Goal: Task Accomplishment & Management: Manage account settings

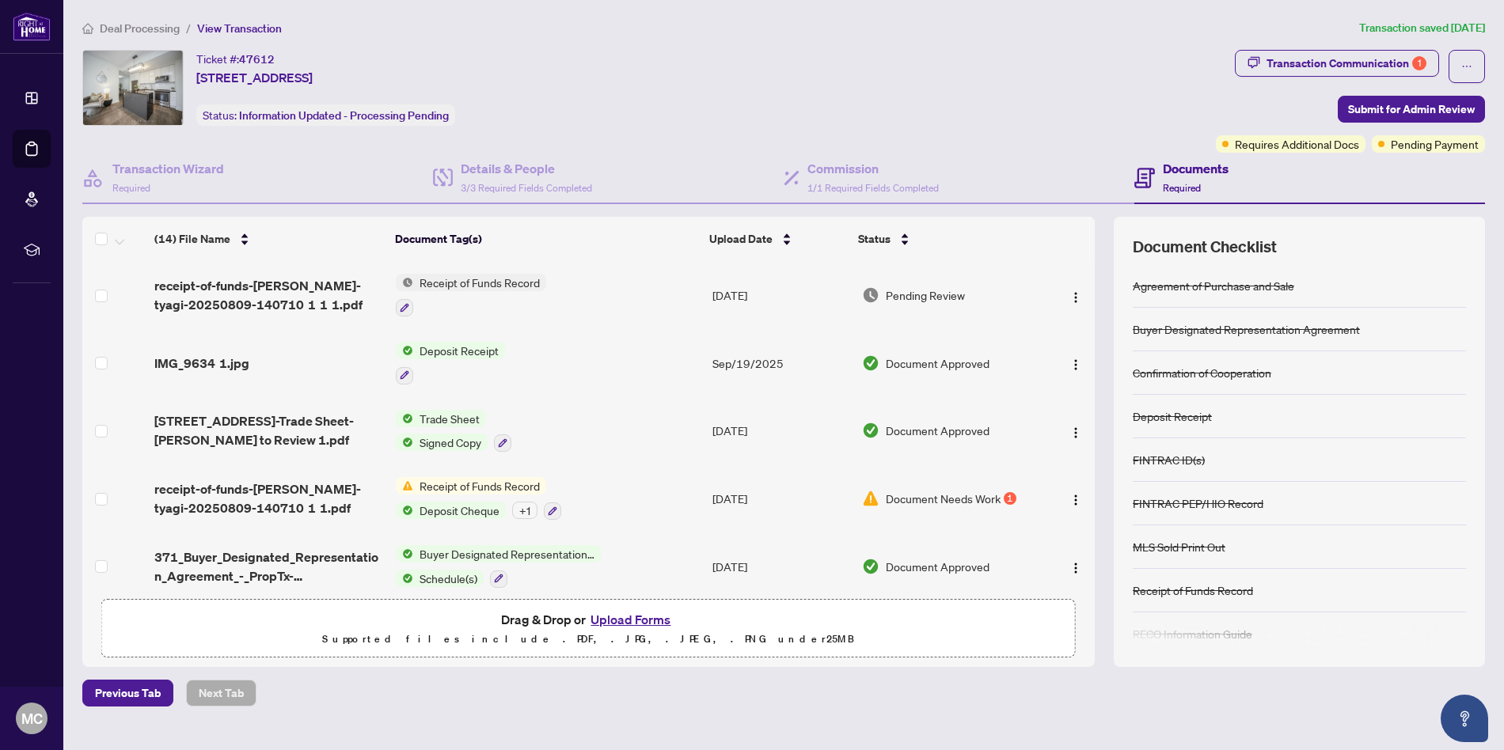
scroll to position [57, 0]
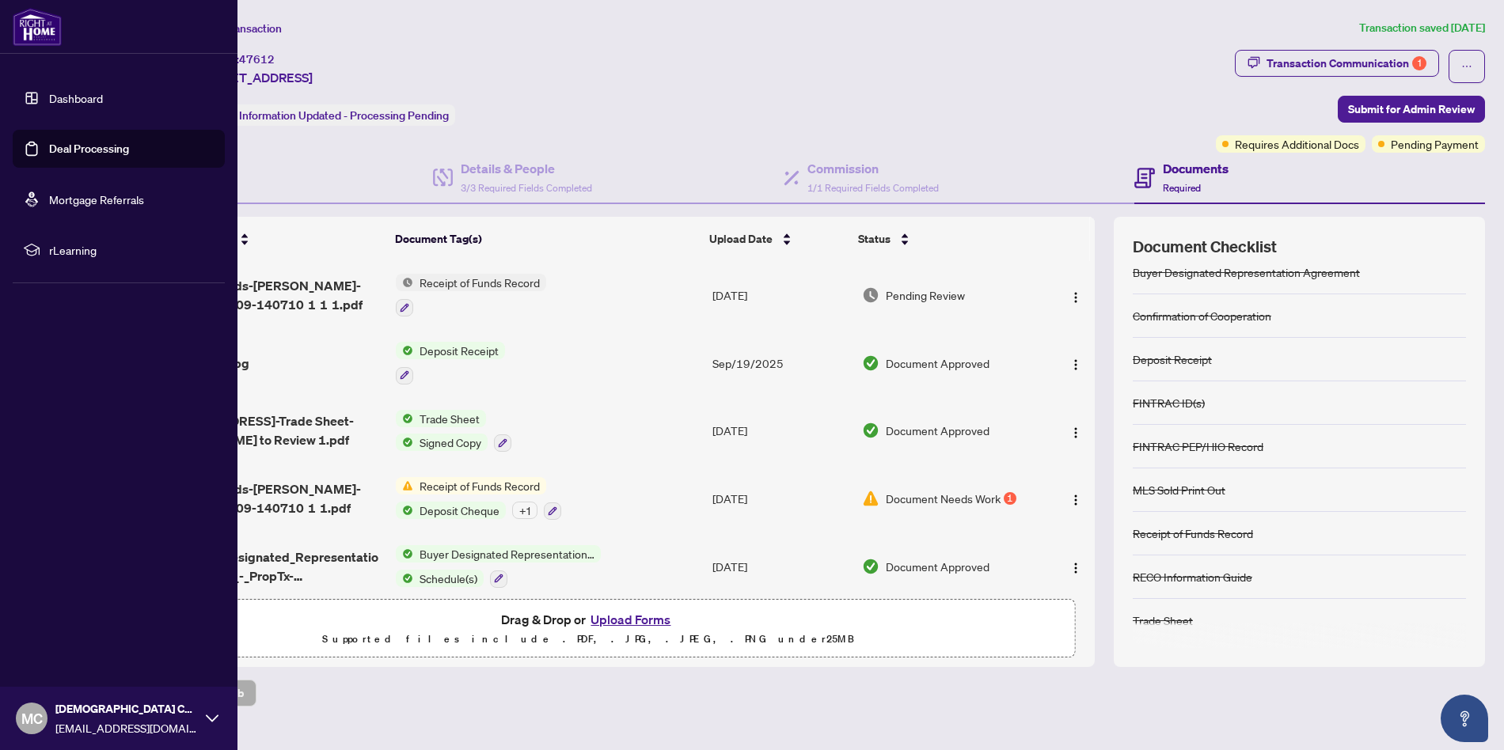
click at [64, 97] on link "Dashboard" at bounding box center [76, 98] width 54 height 14
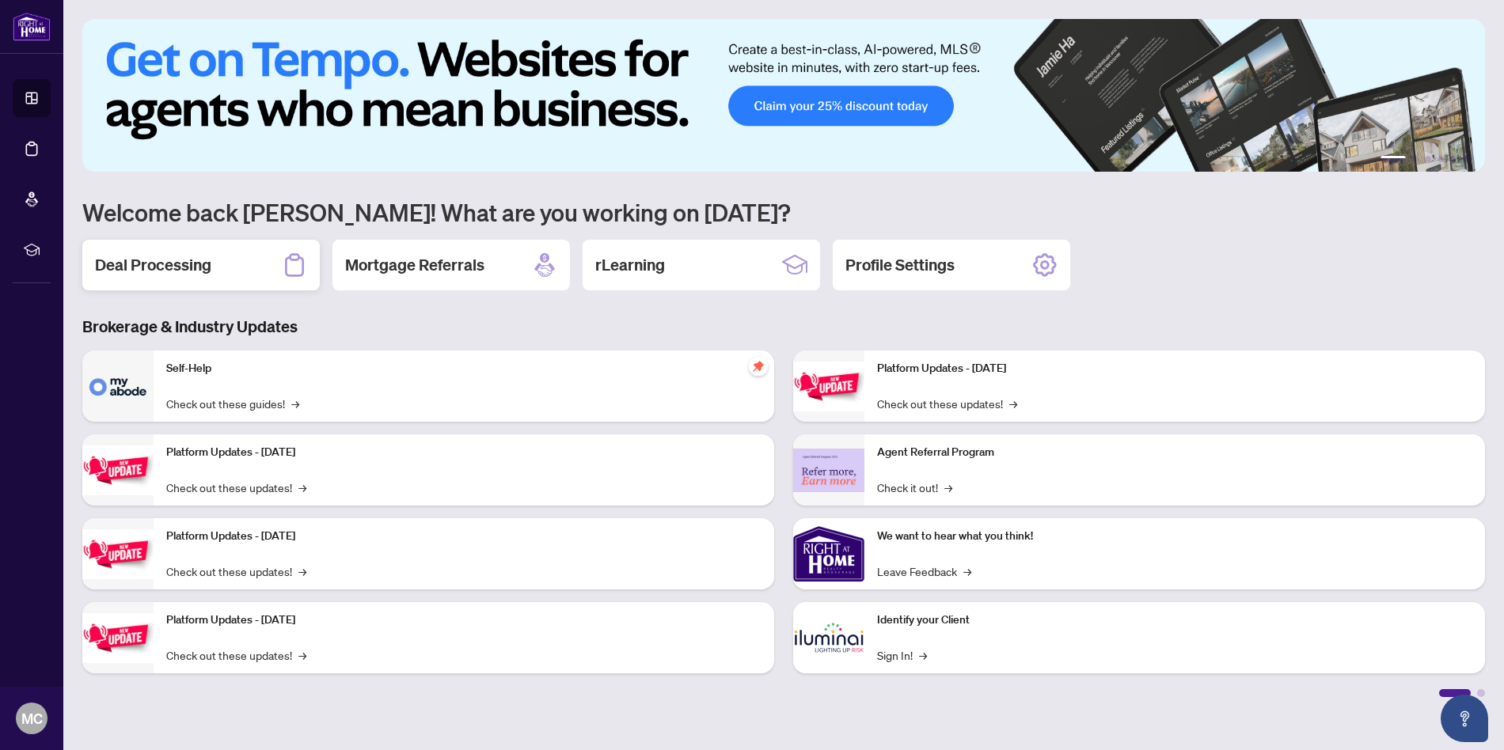
click at [157, 269] on h2 "Deal Processing" at bounding box center [153, 265] width 116 height 22
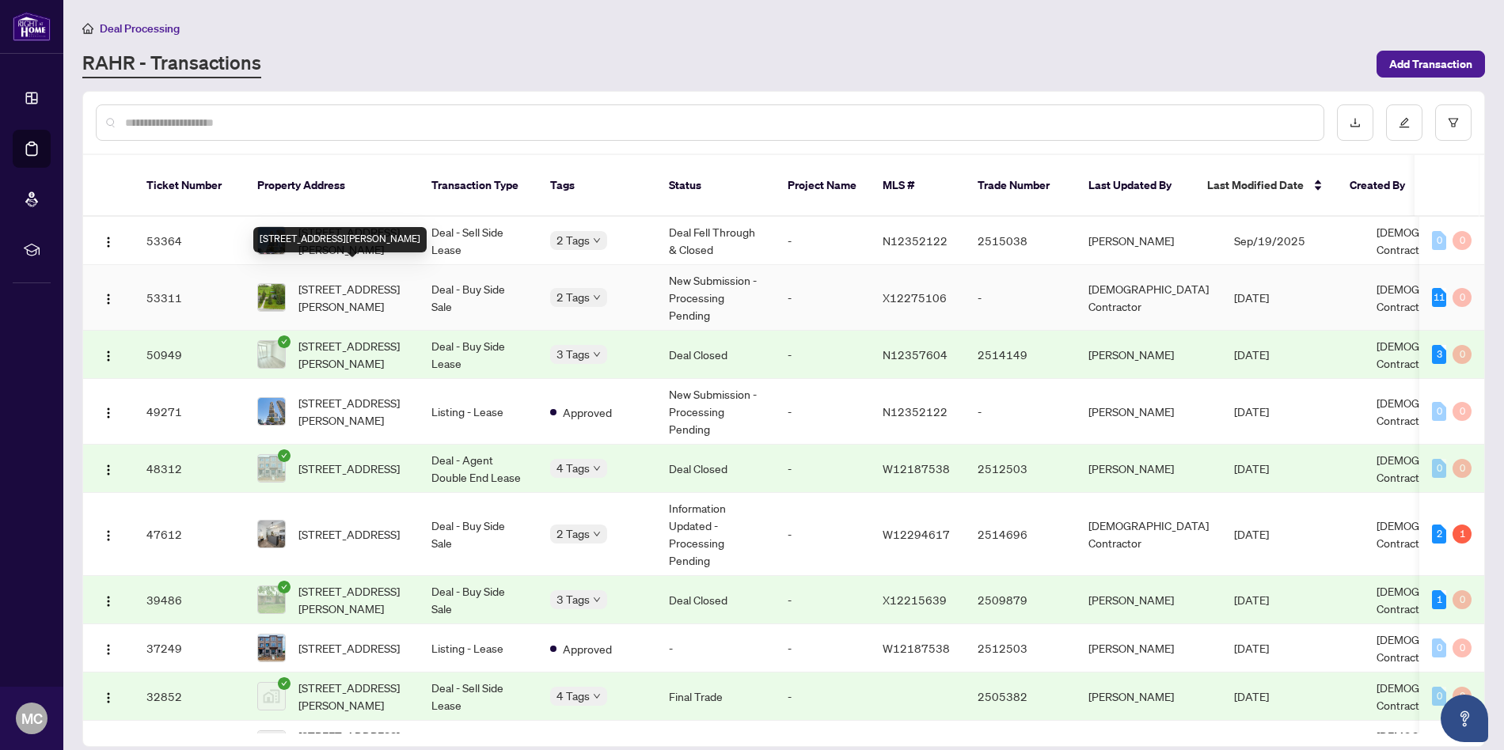
click at [356, 280] on span "[STREET_ADDRESS][PERSON_NAME]" at bounding box center [352, 297] width 108 height 35
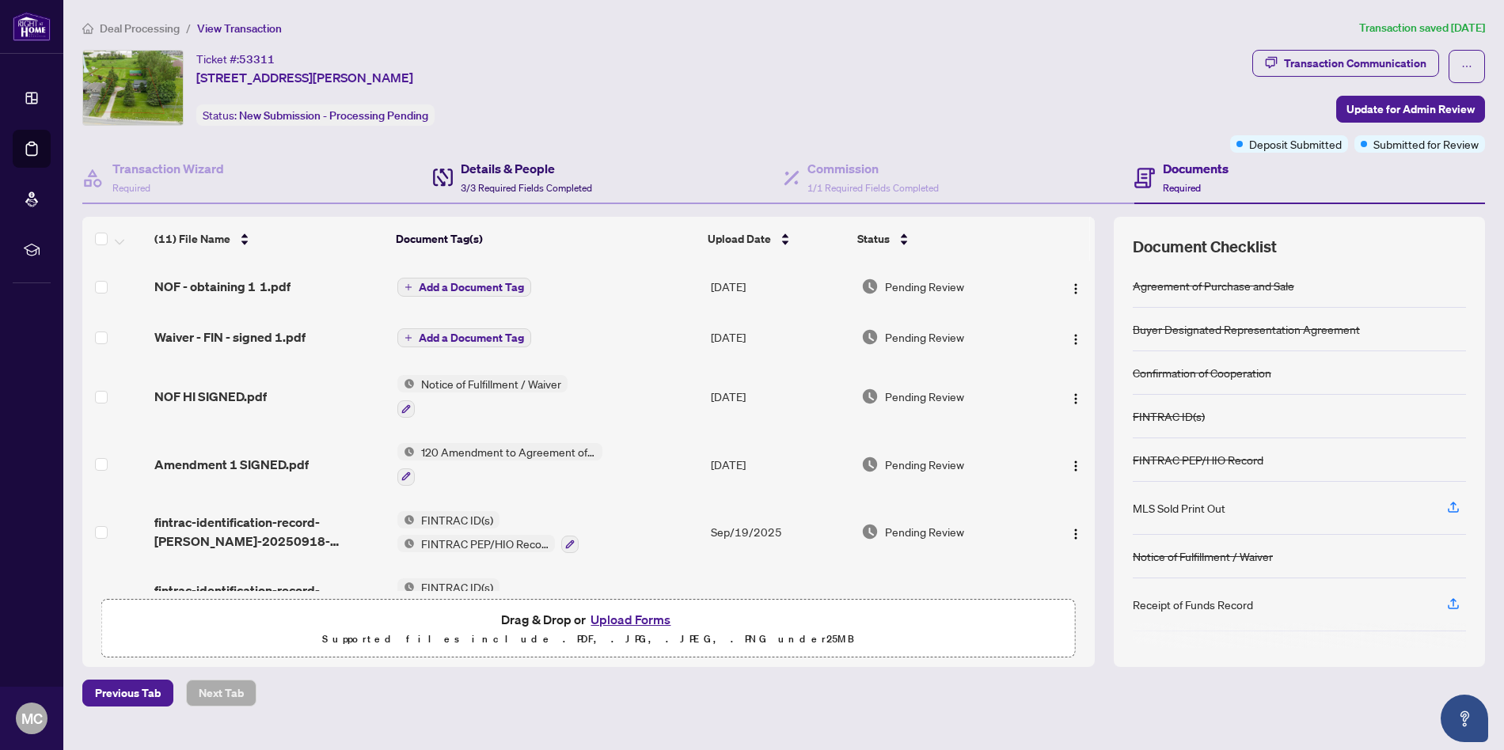
click at [465, 161] on h4 "Details & People" at bounding box center [526, 168] width 131 height 19
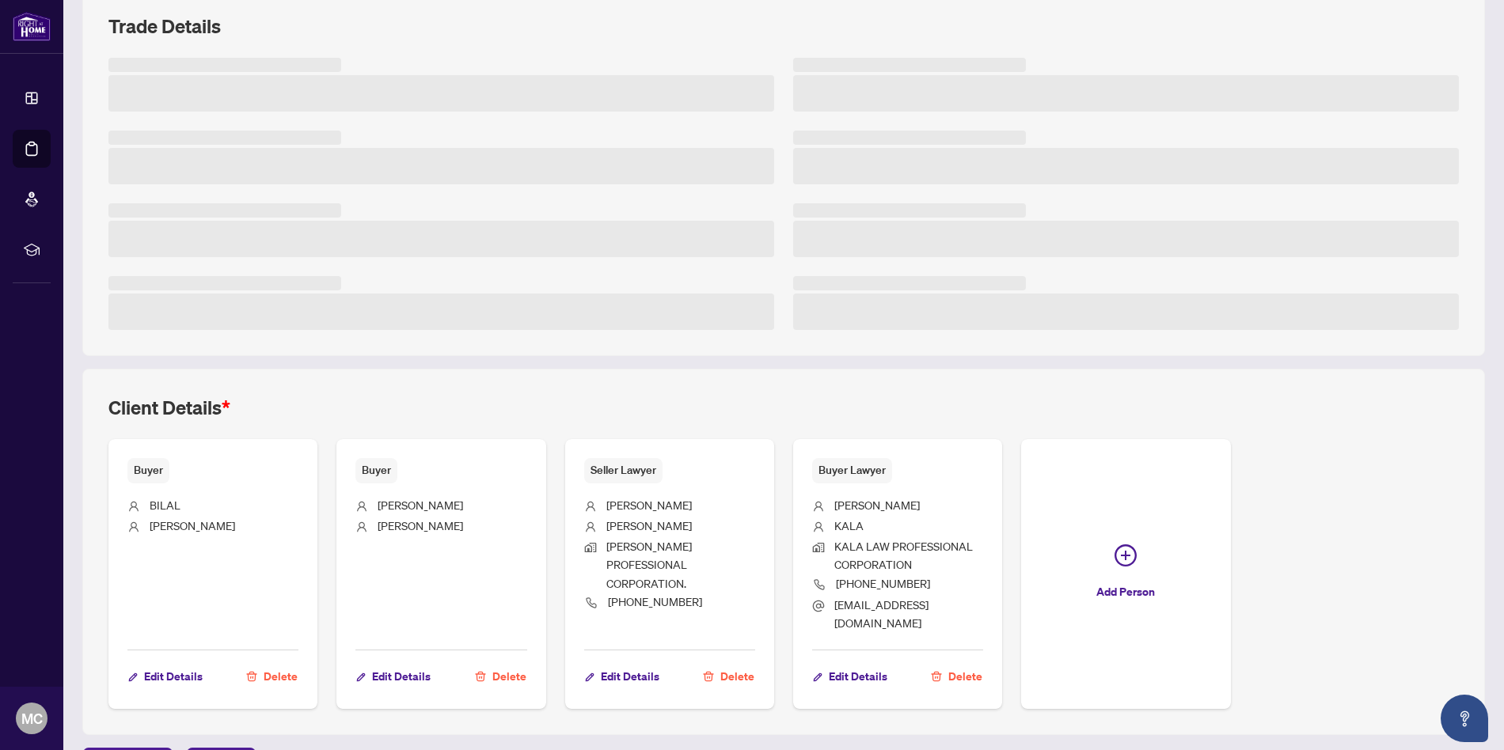
scroll to position [230, 0]
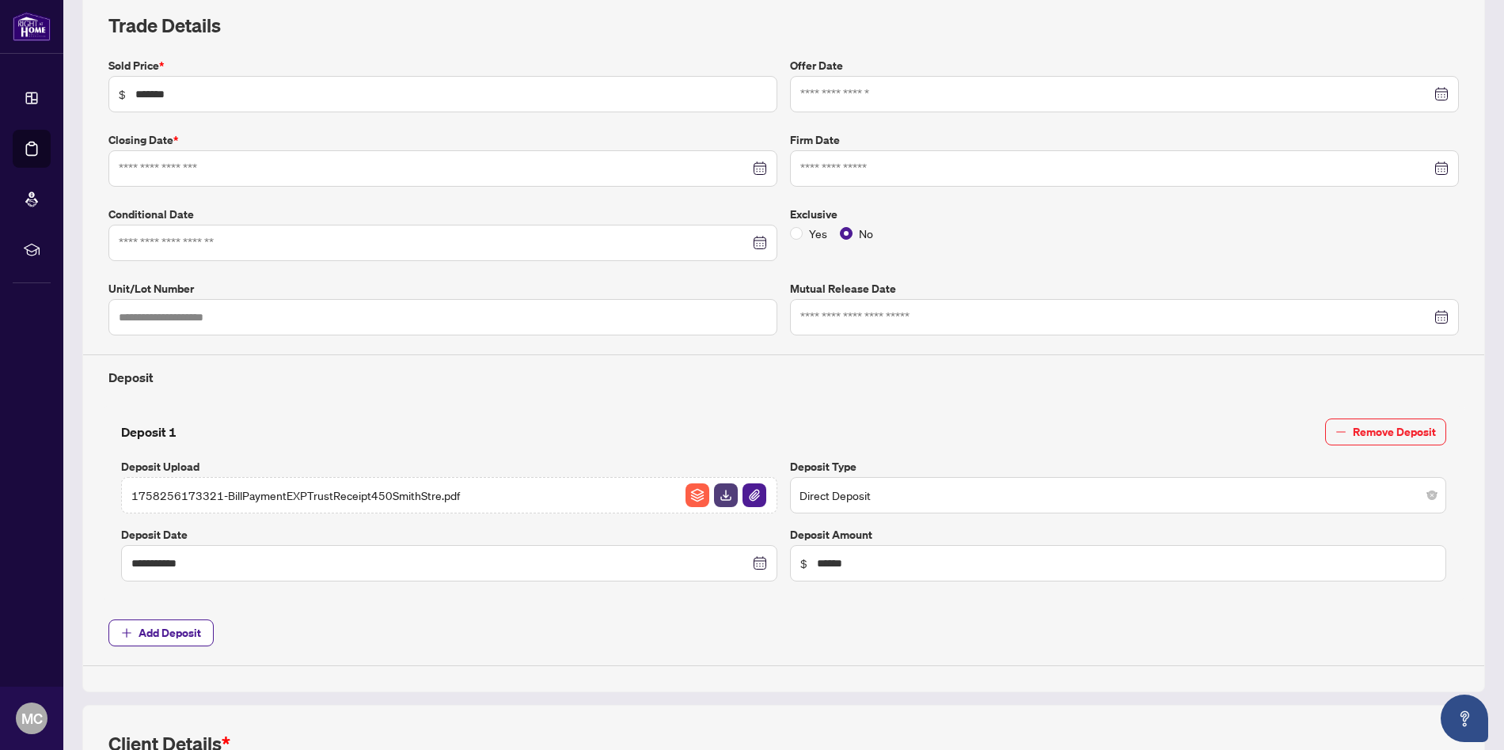
type input "**********"
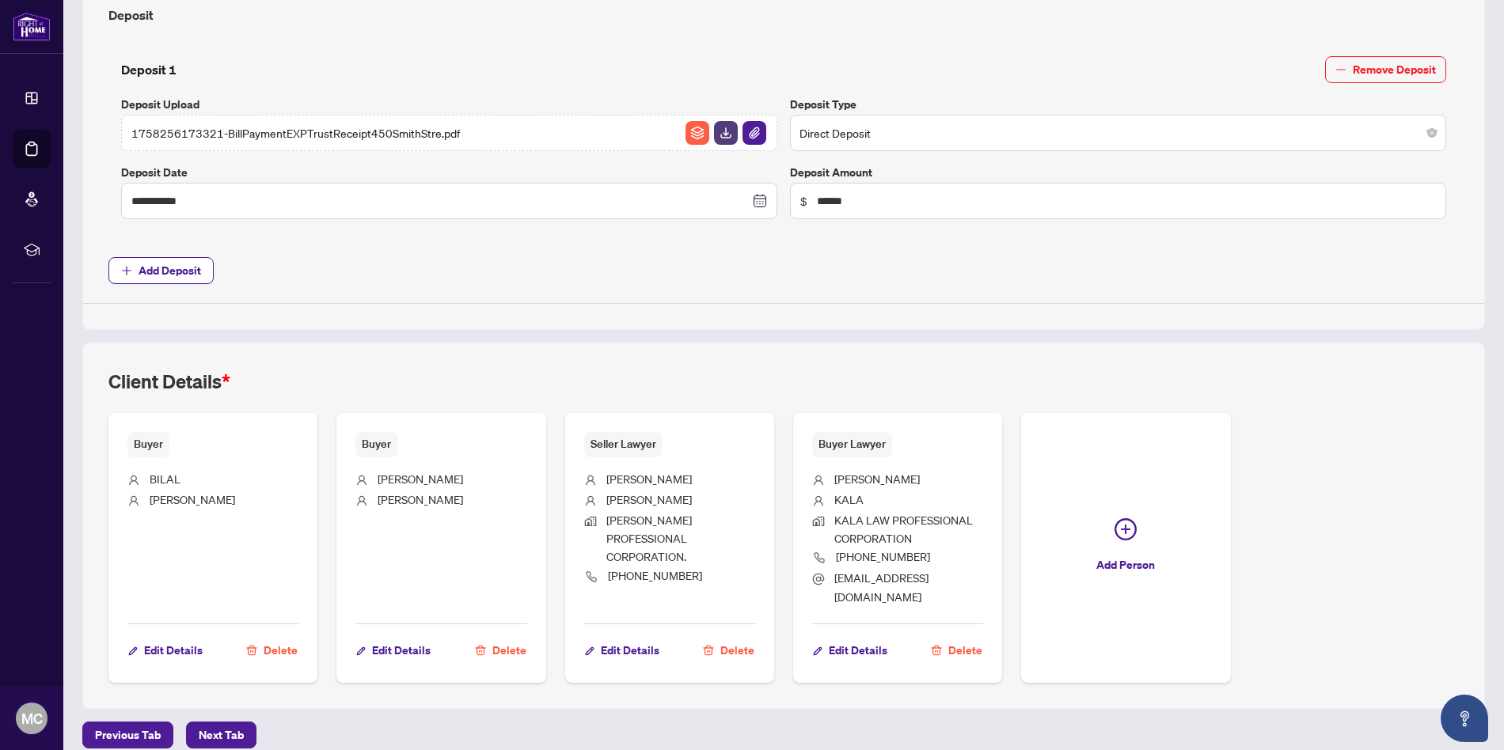
scroll to position [0, 0]
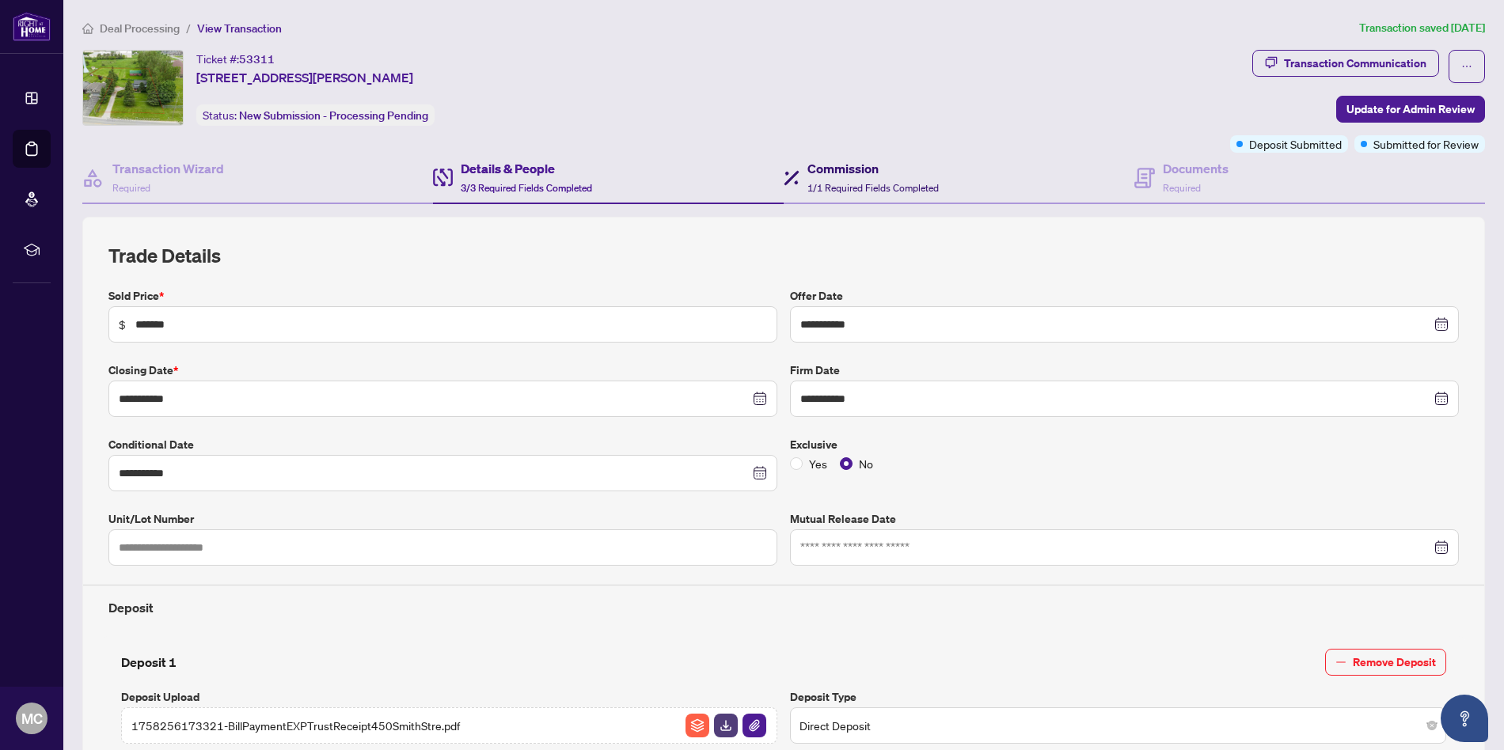
click at [808, 176] on div "Commission 1/1 Required Fields Completed" at bounding box center [872, 177] width 131 height 37
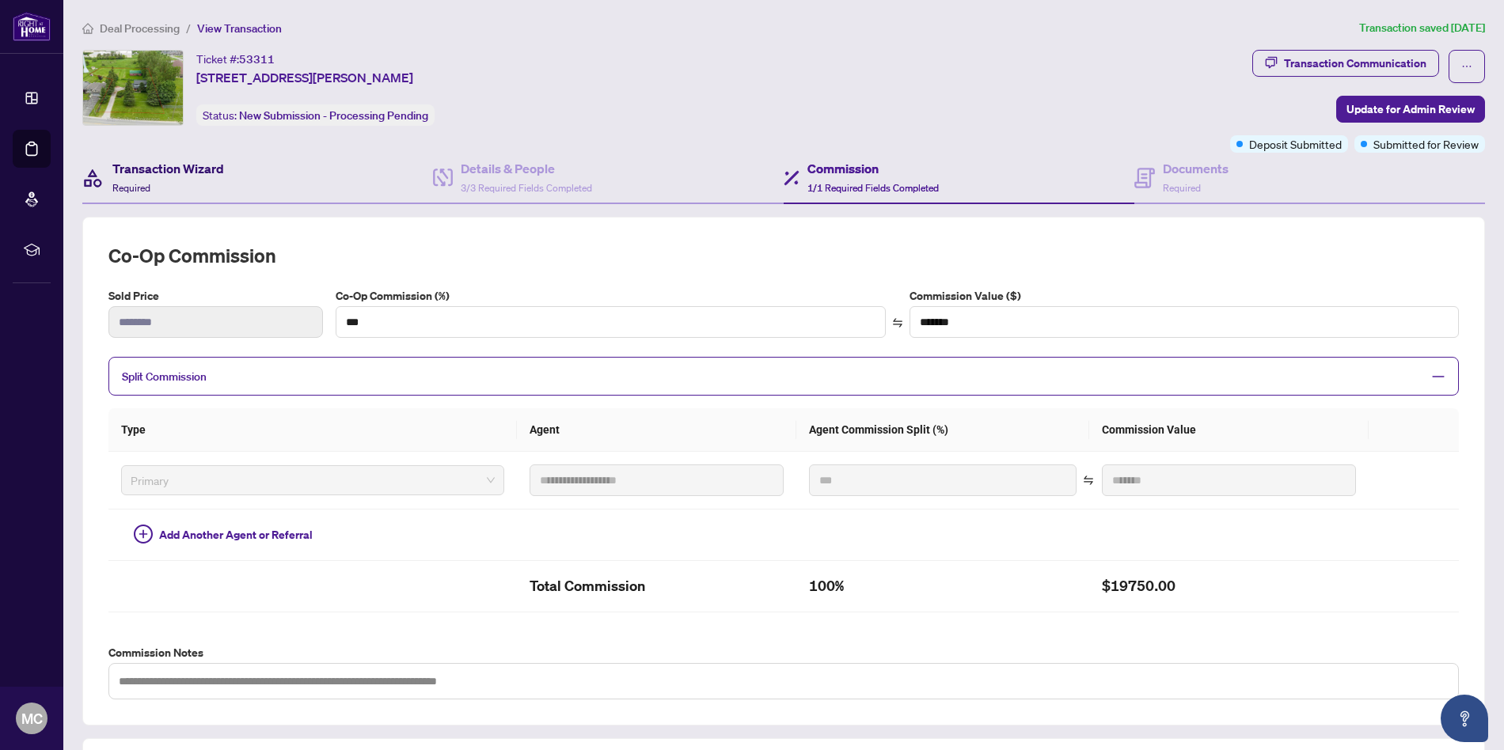
click at [199, 170] on h4 "Transaction Wizard" at bounding box center [168, 168] width 112 height 19
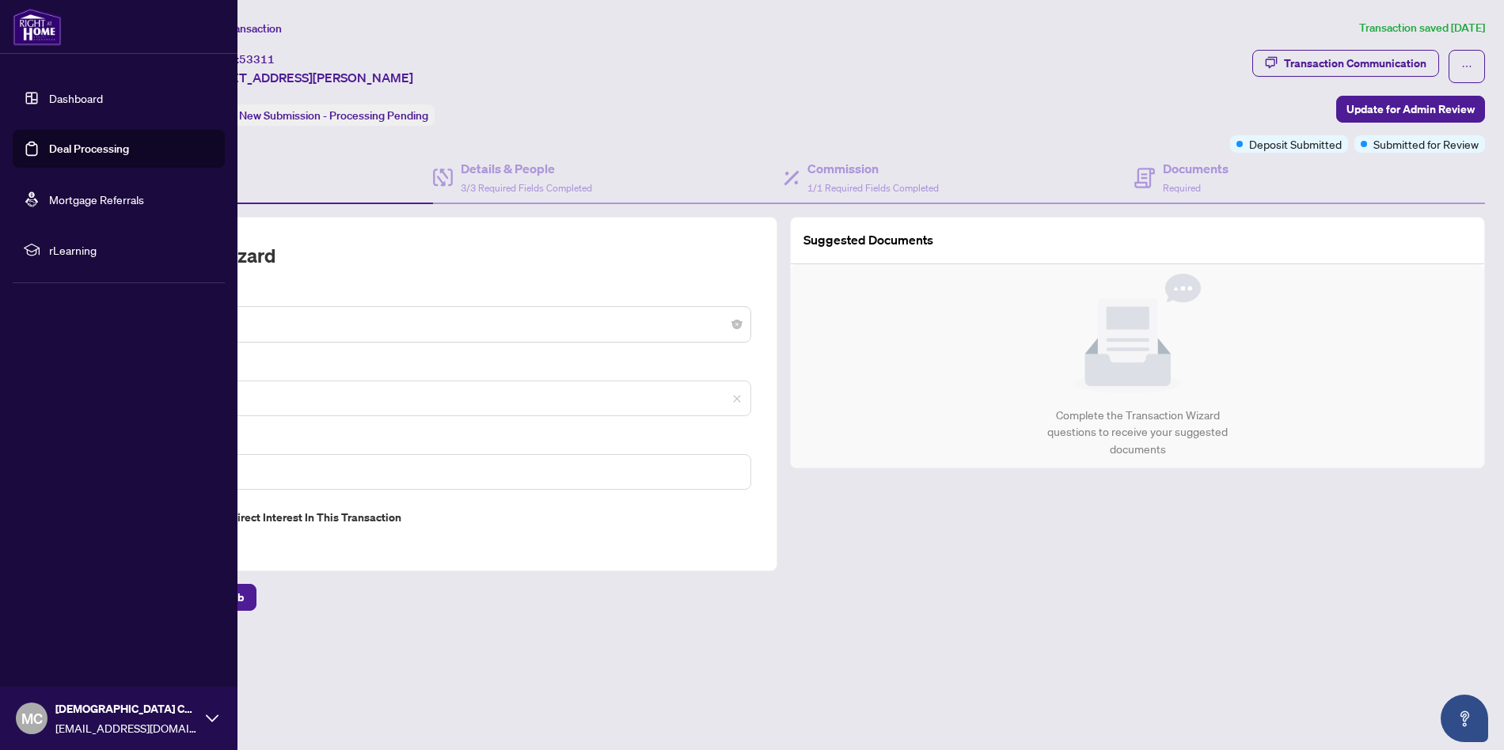
type input "**********"
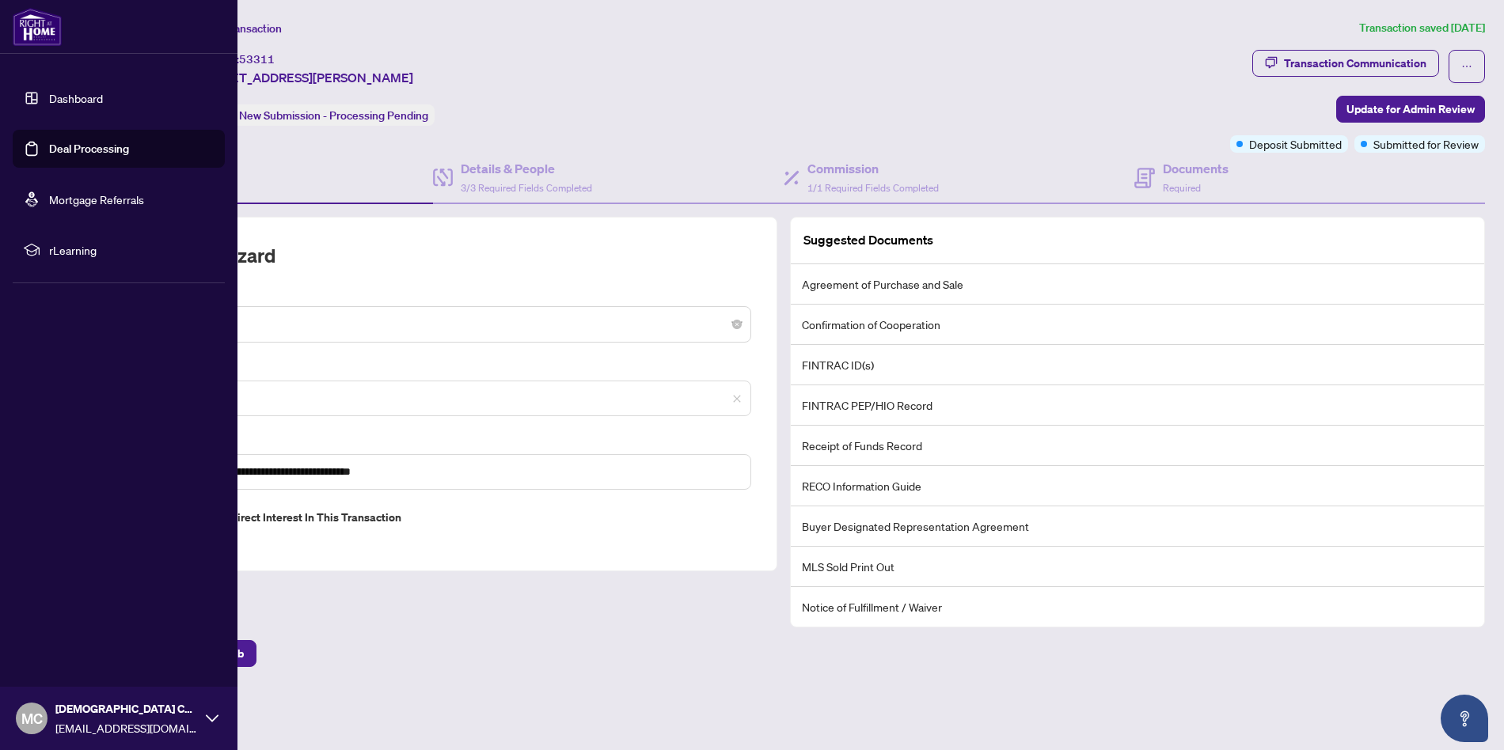
click at [103, 99] on link "Dashboard" at bounding box center [76, 98] width 54 height 14
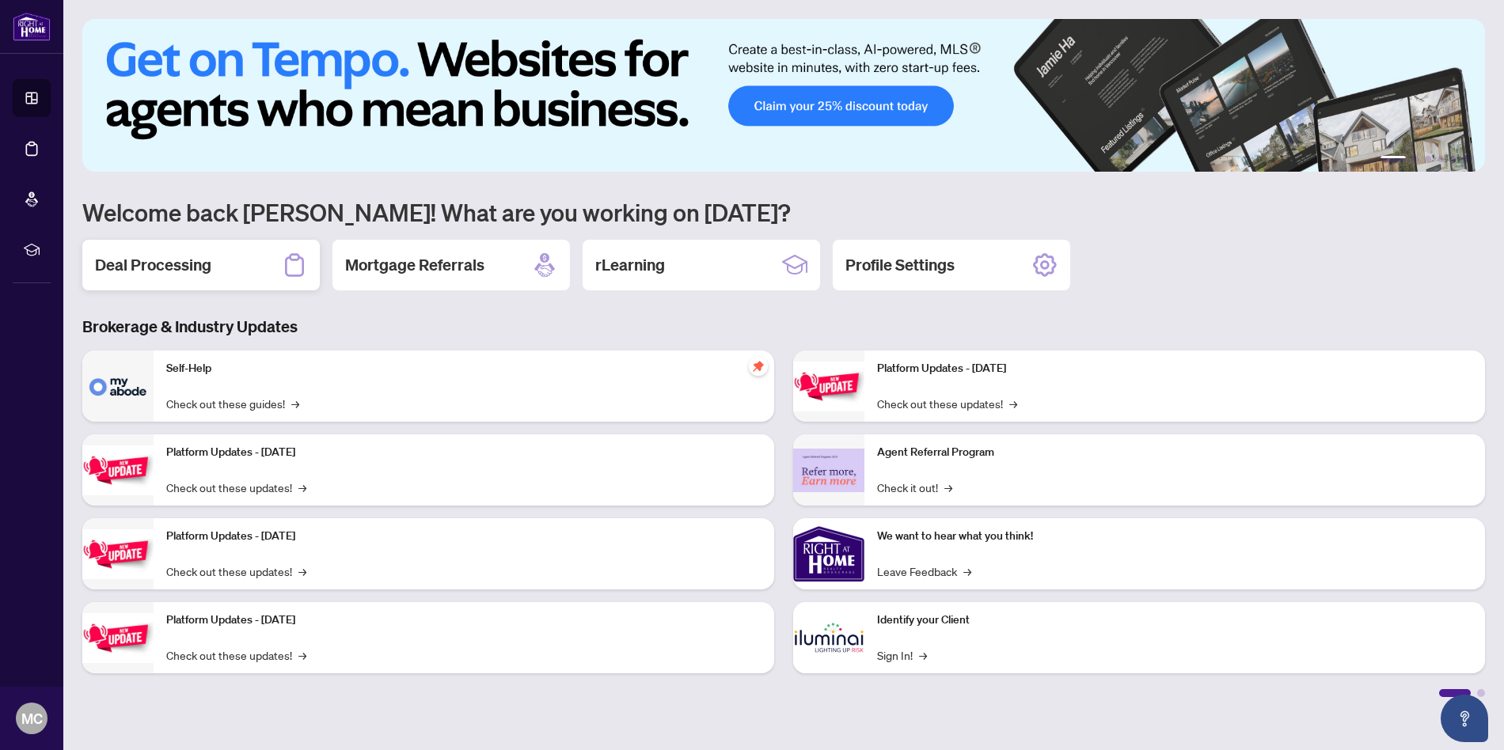
click at [180, 263] on h2 "Deal Processing" at bounding box center [153, 265] width 116 height 22
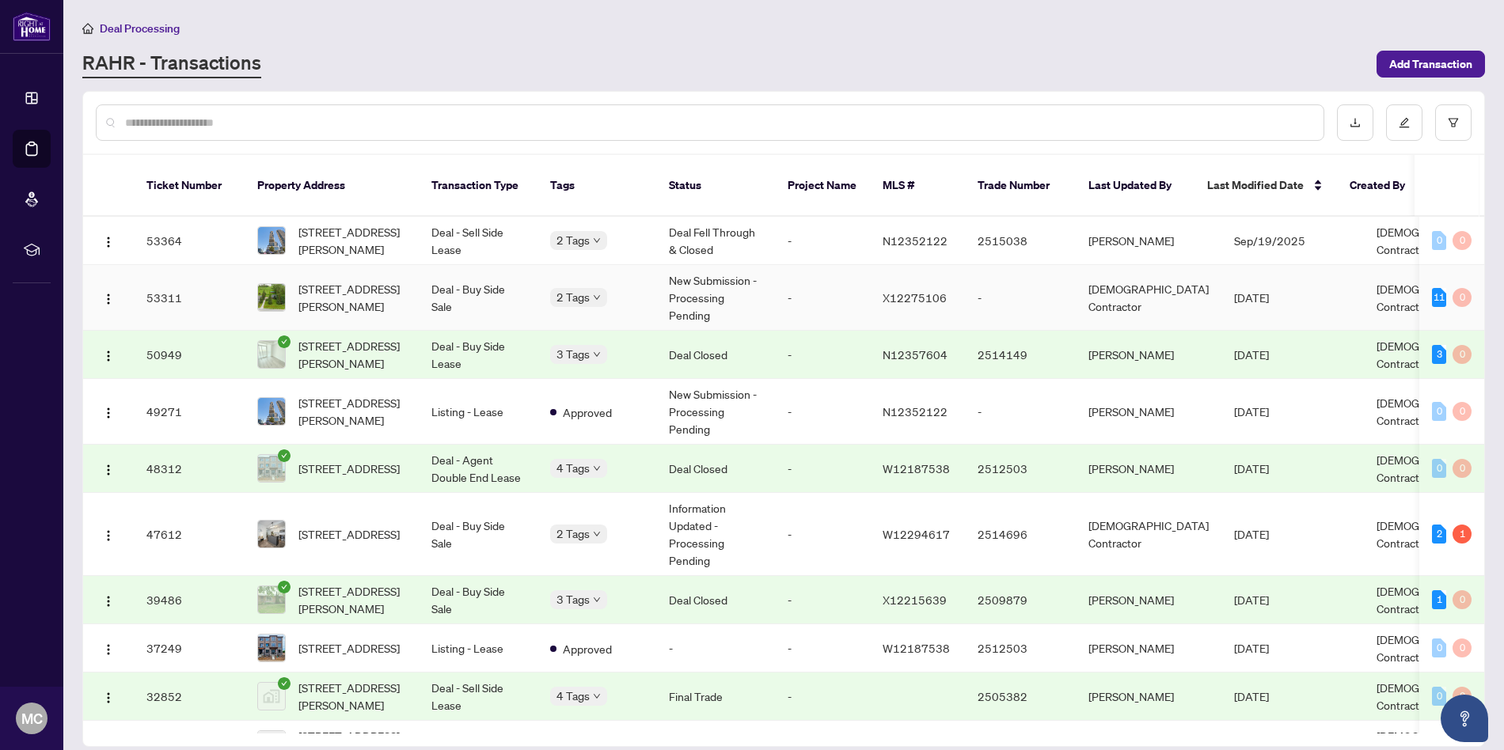
click at [1149, 284] on td "[DEMOGRAPHIC_DATA] Contractor" at bounding box center [1149, 298] width 146 height 66
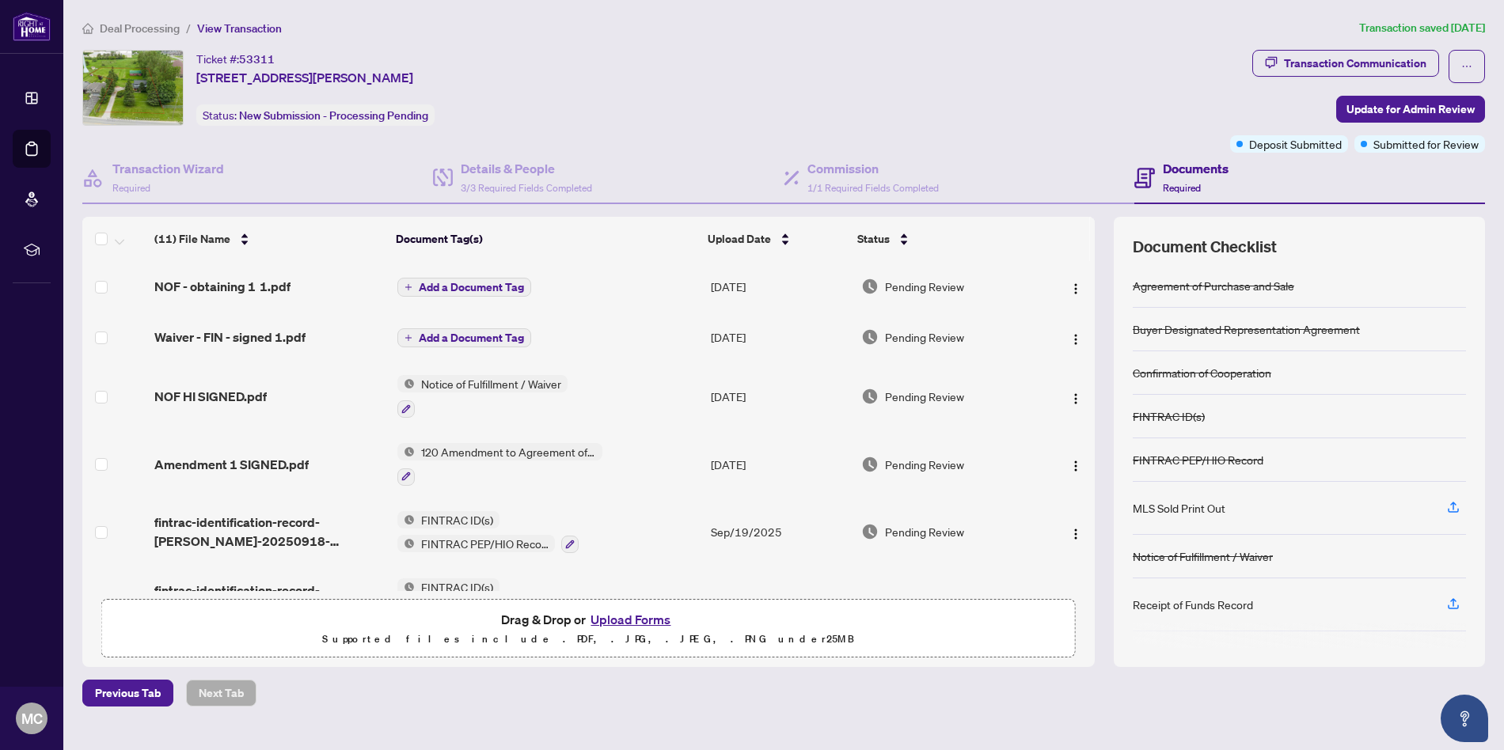
scroll to position [1, 0]
click at [628, 617] on button "Upload Forms" at bounding box center [630, 619] width 89 height 21
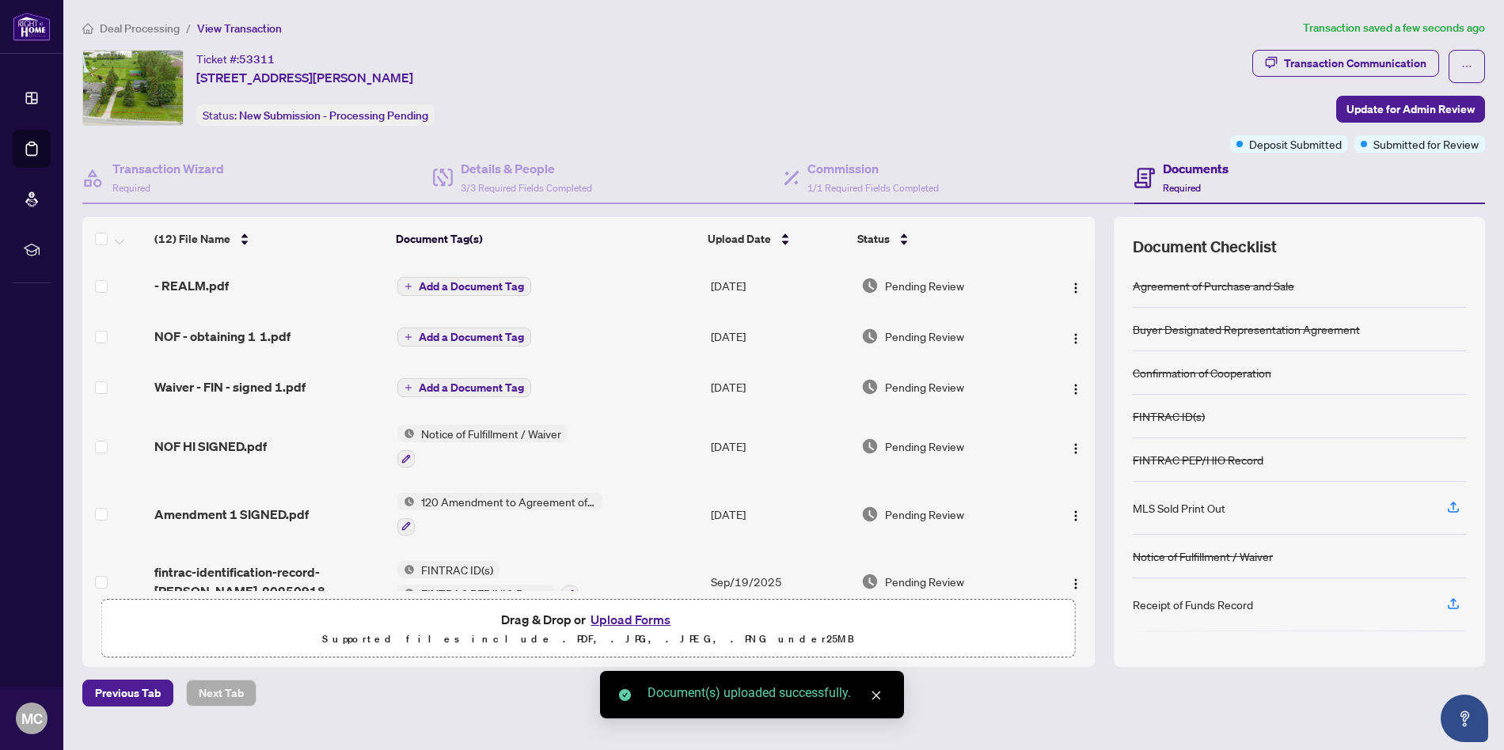
click at [469, 282] on span "Add a Document Tag" at bounding box center [471, 286] width 105 height 11
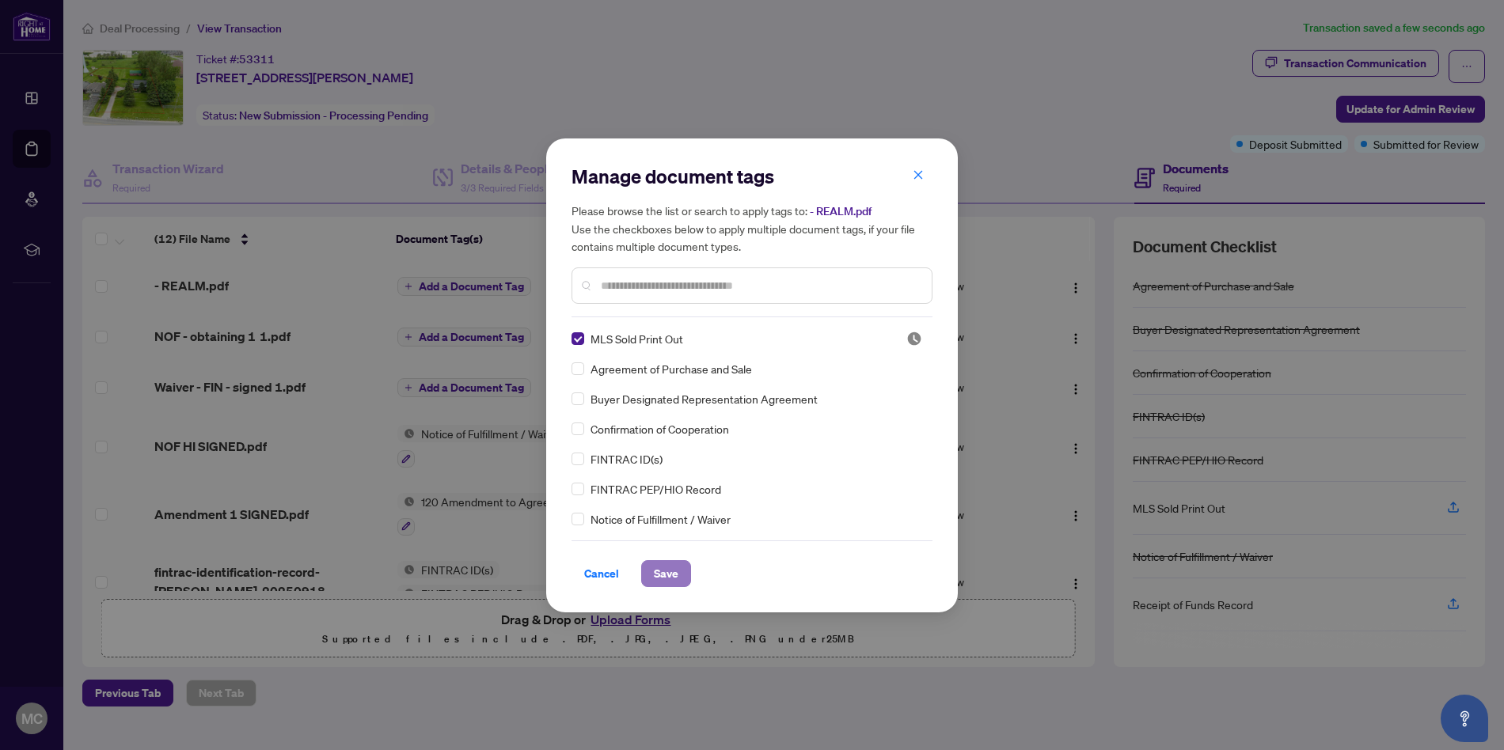
click at [662, 565] on span "Save" at bounding box center [666, 573] width 25 height 25
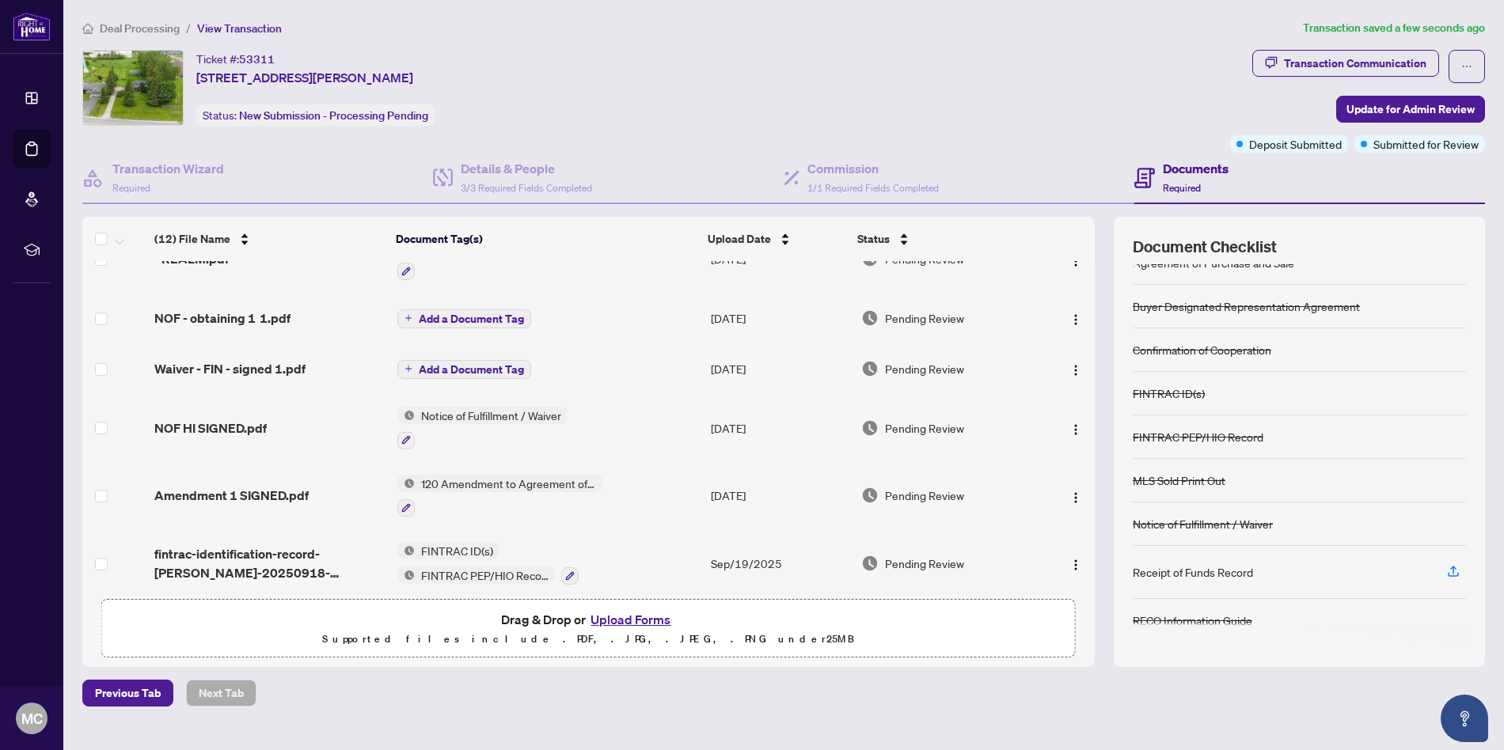
scroll to position [0, 0]
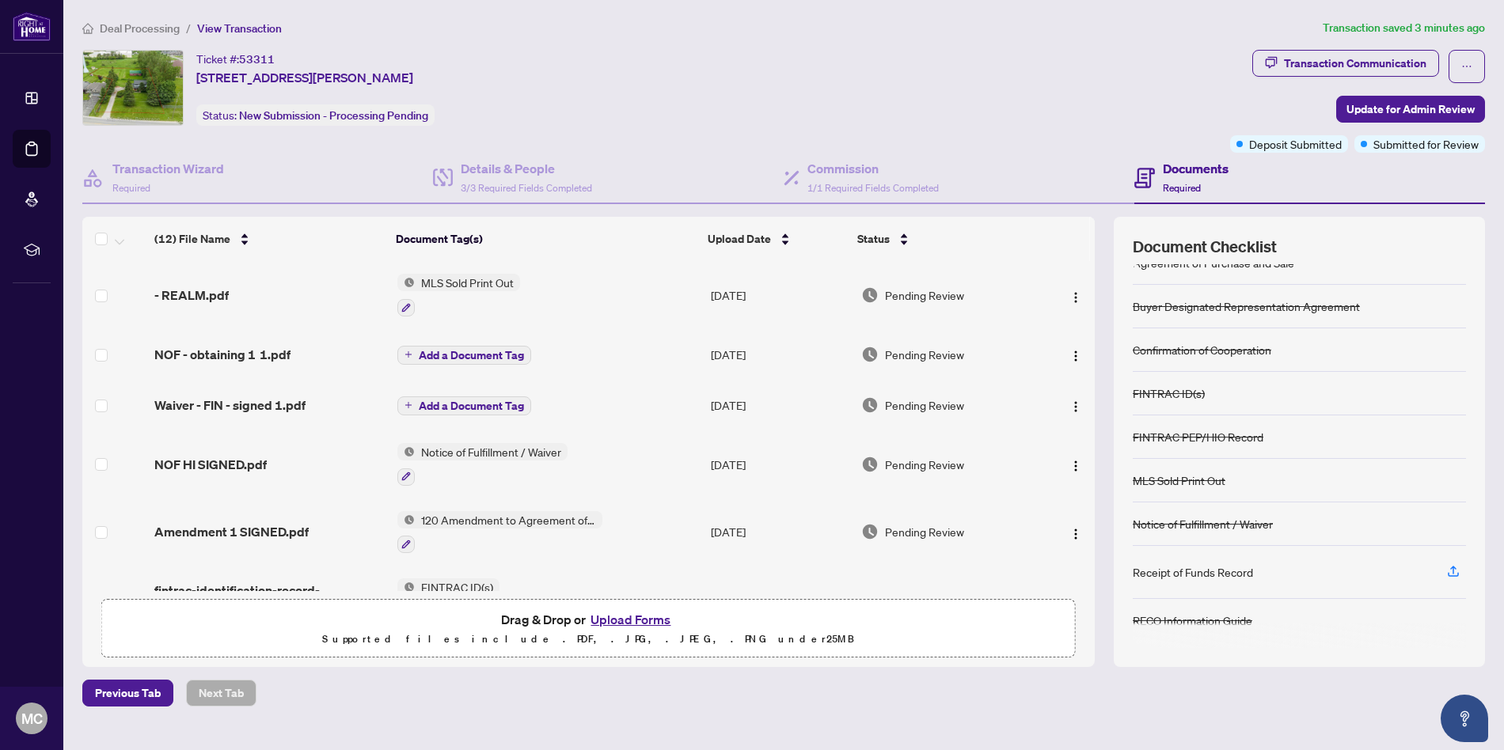
click at [641, 619] on button "Upload Forms" at bounding box center [630, 619] width 89 height 21
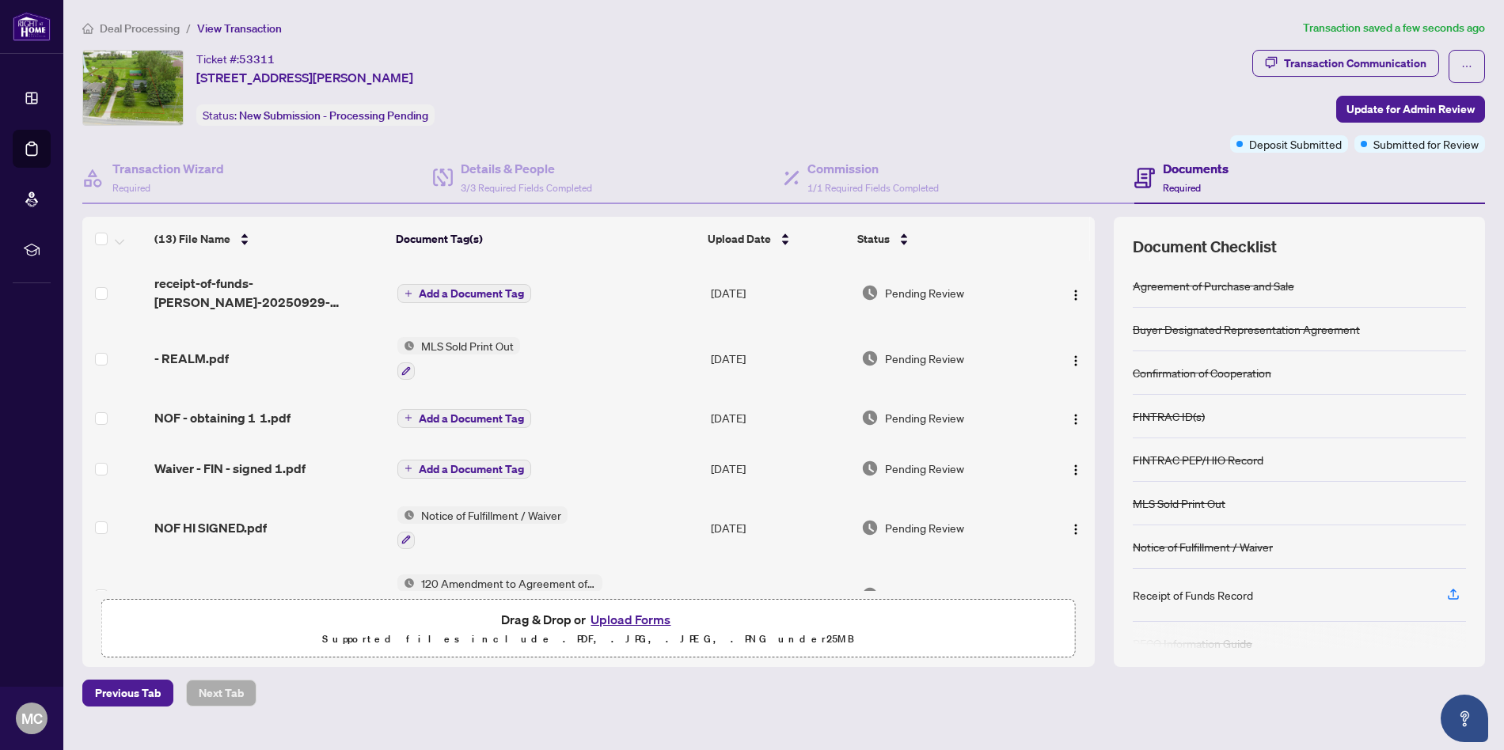
click at [472, 295] on span "Add a Document Tag" at bounding box center [471, 293] width 105 height 11
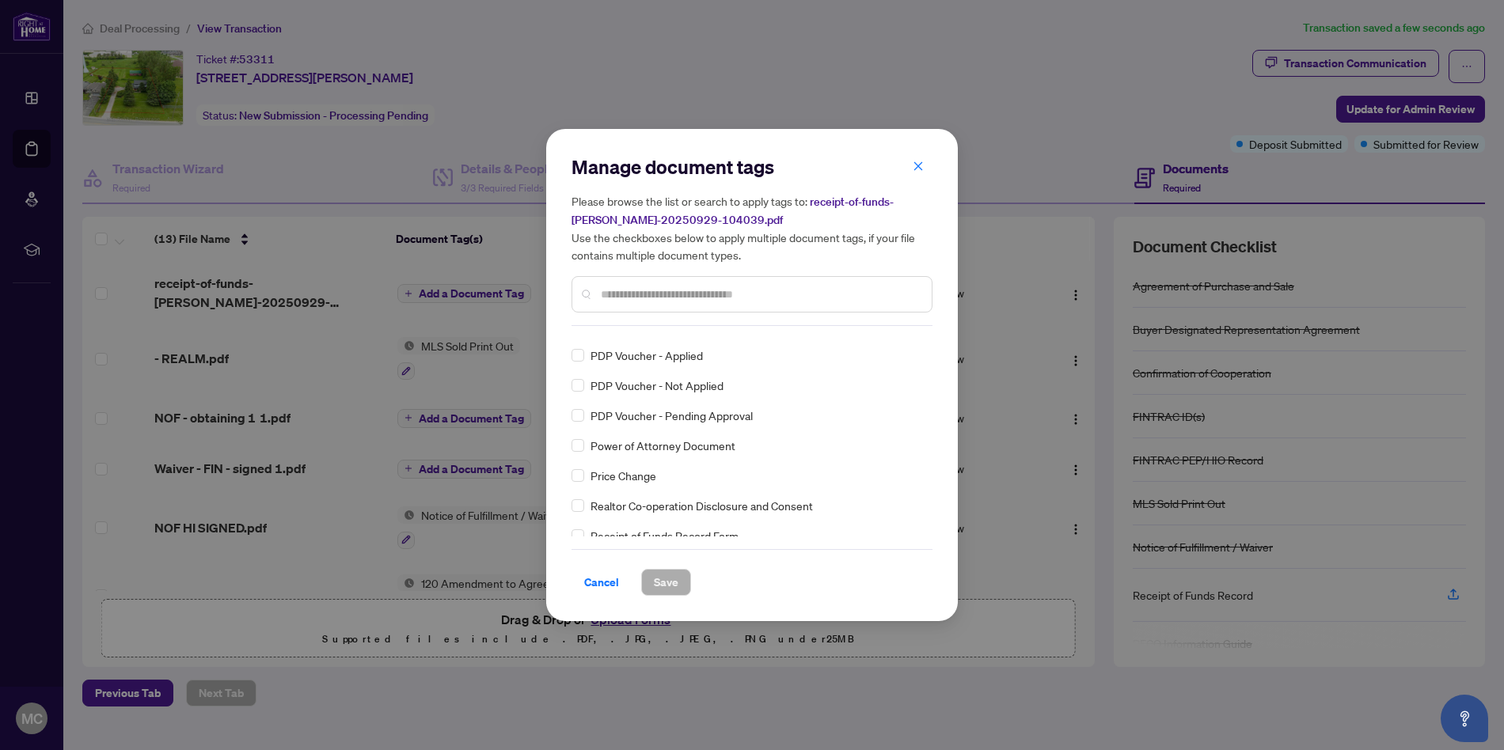
scroll to position [2642, 0]
click at [642, 286] on input "text" at bounding box center [760, 294] width 318 height 17
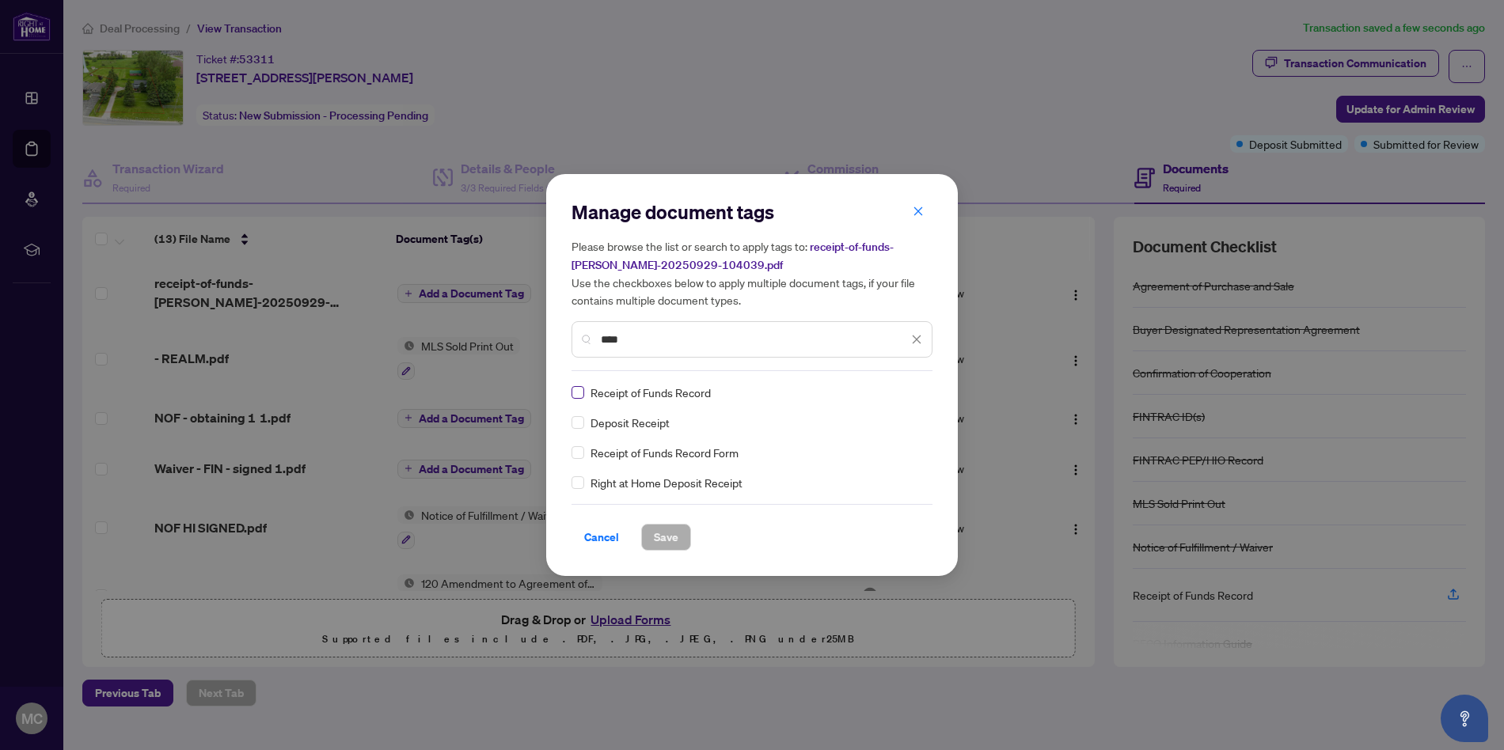
type input "****"
click at [682, 536] on button "Save" at bounding box center [666, 537] width 50 height 27
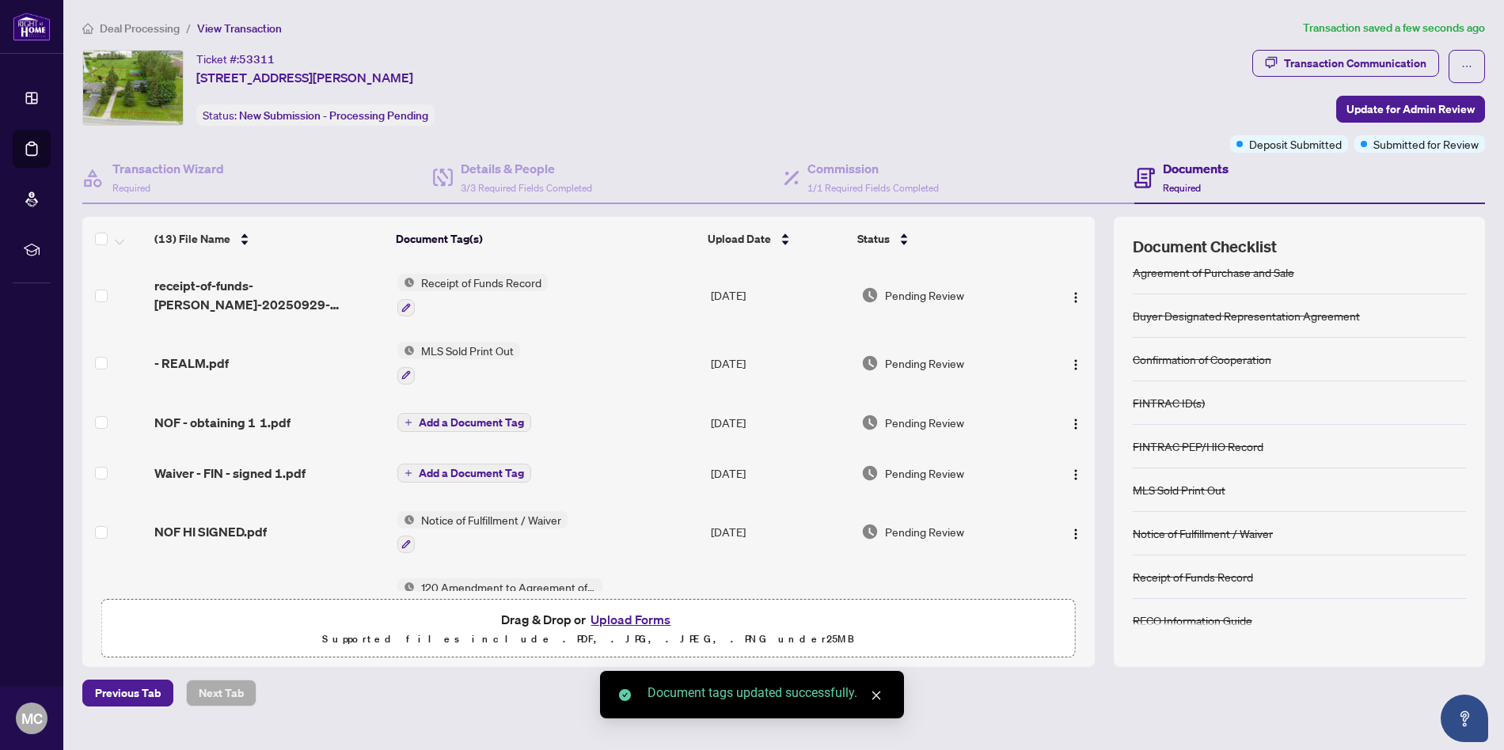
scroll to position [0, 0]
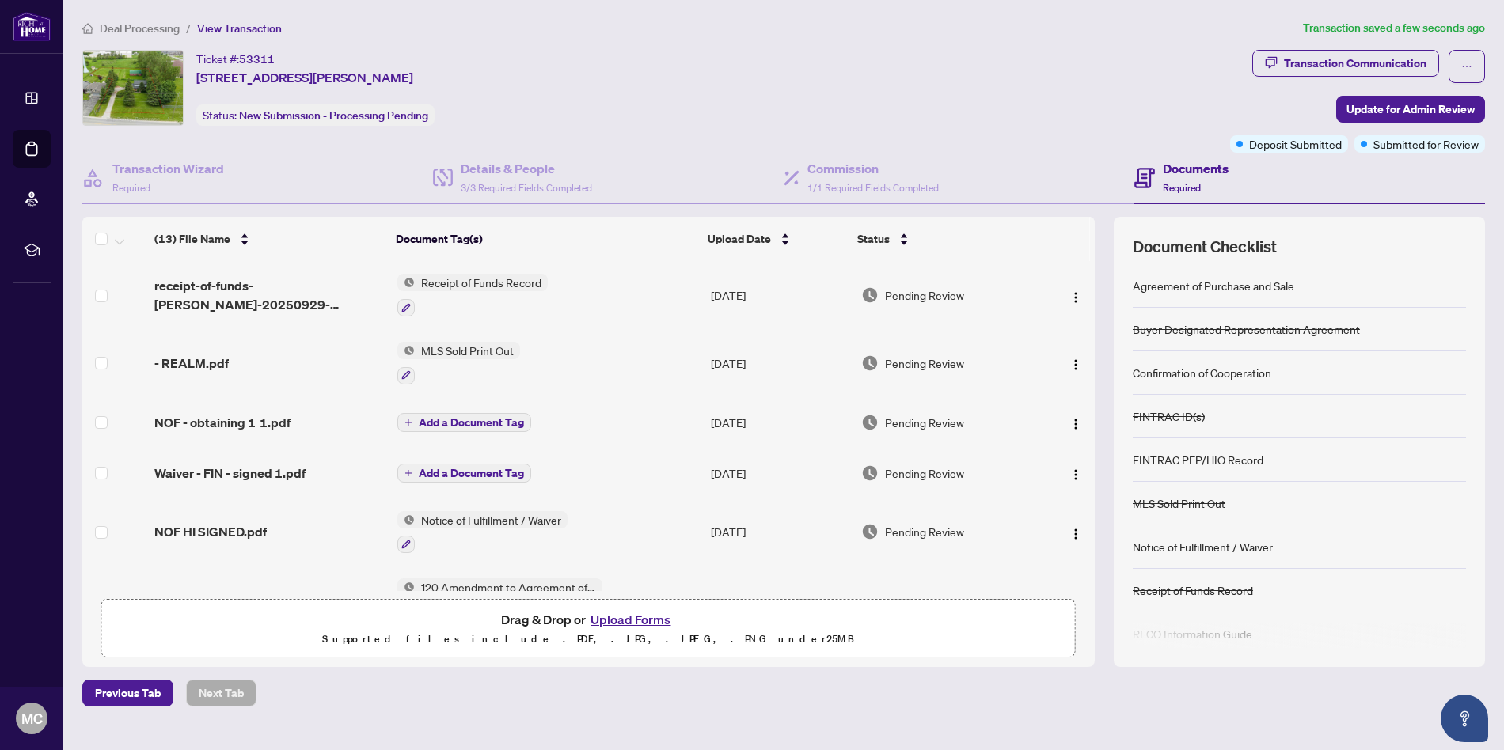
click at [237, 29] on span "View Transaction" at bounding box center [239, 28] width 85 height 14
click at [124, 30] on span "Deal Processing" at bounding box center [140, 28] width 80 height 14
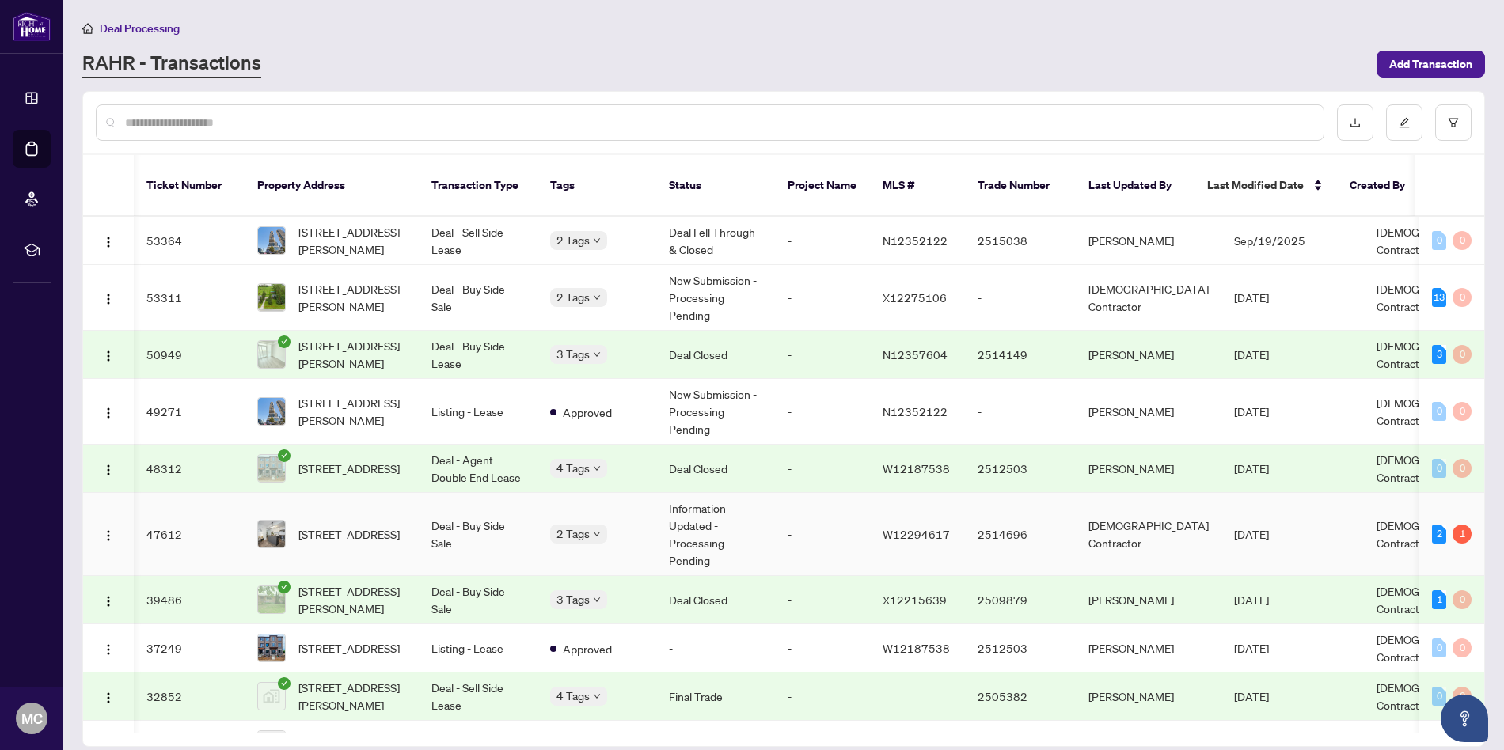
scroll to position [0, 1]
click at [112, 27] on span "Deal Processing" at bounding box center [140, 28] width 80 height 14
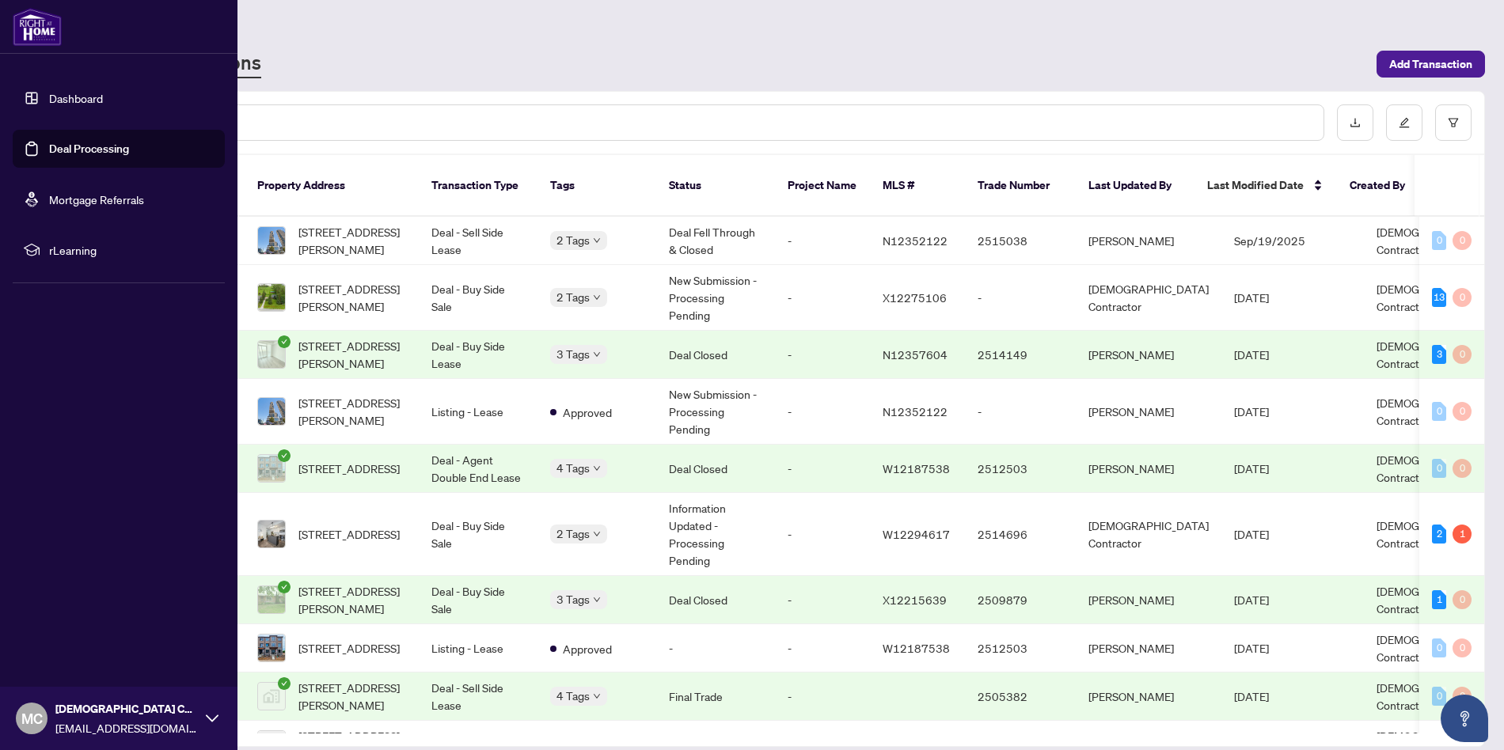
click at [66, 94] on link "Dashboard" at bounding box center [76, 98] width 54 height 14
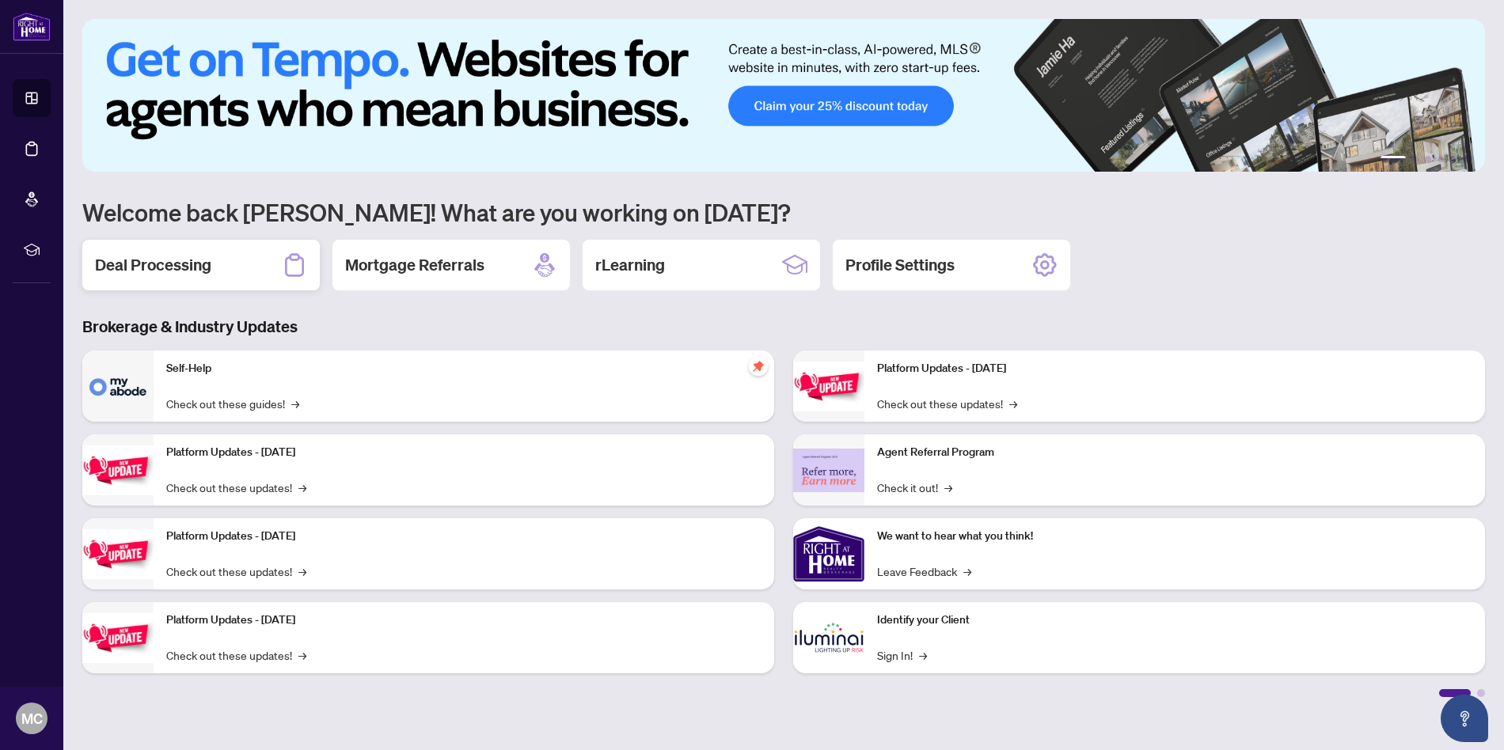
click at [233, 268] on div "Deal Processing" at bounding box center [200, 265] width 237 height 51
